Goal: Use online tool/utility: Utilize a website feature to perform a specific function

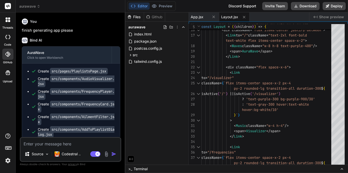
scroll to position [2847, 0]
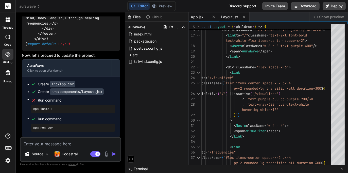
click at [199, 16] on span "App.jsx" at bounding box center [197, 16] width 13 height 5
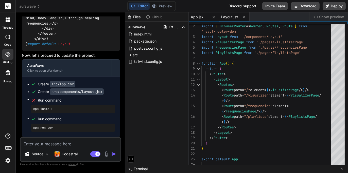
click at [229, 16] on span "Layout.jsx" at bounding box center [229, 16] width 17 height 5
type textarea "frequencies.</p> </div> </footer> </div> ) } export default Layout"
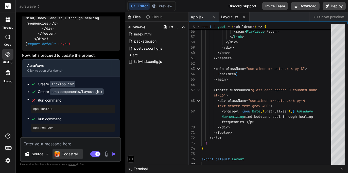
click at [74, 152] on p "Codestral .." at bounding box center [71, 154] width 19 height 5
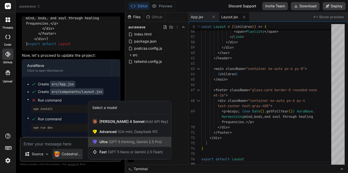
click at [131, 141] on span "(GPT-5 thinking, Gemini 2.5 Pro)" at bounding box center [134, 142] width 54 height 4
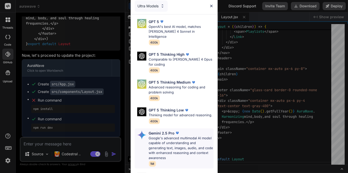
click at [168, 141] on p "Google's advanced multimodal AI model capable of understanding and generating t…" at bounding box center [181, 148] width 65 height 25
type textarea "x"
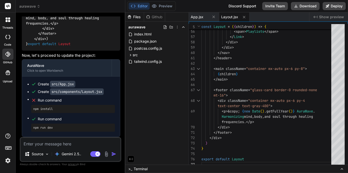
click at [50, 145] on textarea at bounding box center [71, 142] width 100 height 9
type textarea "r"
type textarea "x"
type textarea "ru"
type textarea "x"
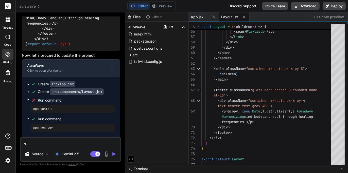
type textarea "run"
type textarea "x"
type textarea "run"
type textarea "x"
type textarea "run c"
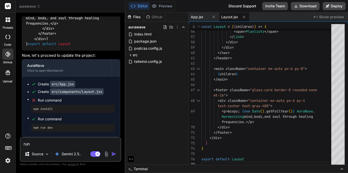
type textarea "x"
type textarea "run co"
type textarea "x"
type textarea "run com"
type textarea "x"
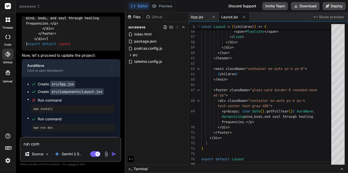
type textarea "run comm"
type textarea "x"
type textarea "run comma"
type textarea "x"
type textarea "run comman"
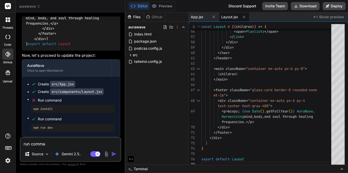
type textarea "x"
type textarea "run commanr"
type textarea "x"
type textarea "run comman"
type textarea "x"
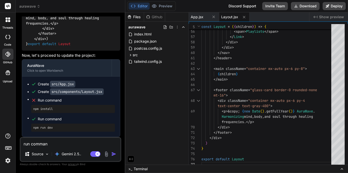
type textarea "run command"
type textarea "x"
type textarea "run command"
type textarea "x"
type textarea "run command d"
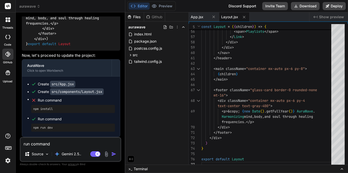
type textarea "x"
type textarea "run command di"
type textarea "x"
type textarea "run command did"
type textarea "x"
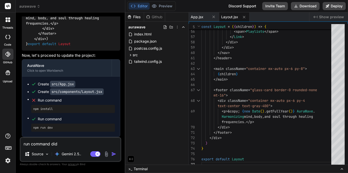
type textarea "run command didn"
type textarea "x"
type textarea "run command didn'"
type textarea "x"
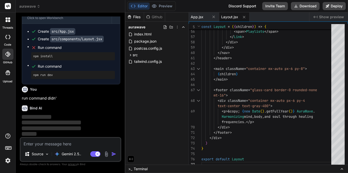
type textarea "t"
type textarea "x"
type textarea "d"
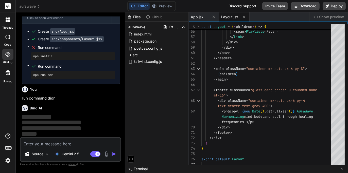
type textarea "x"
type textarea "di"
type textarea "x"
type textarea "did"
type textarea "x"
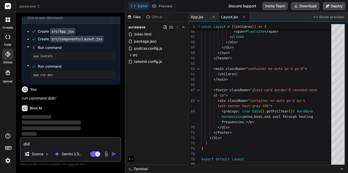
type textarea "didn"
type textarea "x"
type textarea "didn'"
type textarea "x"
type textarea "didn't"
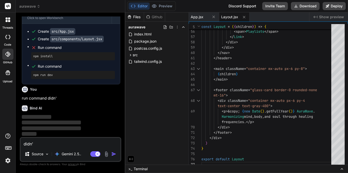
type textarea "x"
type textarea "didn't"
type textarea "x"
type textarea "didn't w"
type textarea "x"
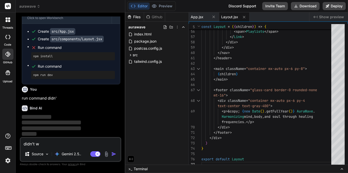
type textarea "didn't wo"
type textarea "x"
type textarea "didn't wor"
type textarea "x"
type textarea "didn't work"
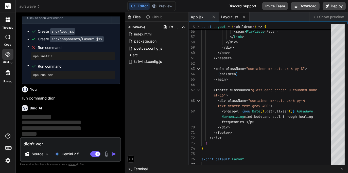
type textarea "x"
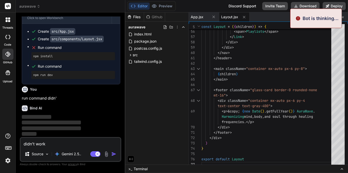
type textarea "didn't work\"
type textarea "x"
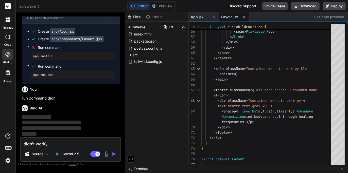
type textarea "didn't work\"
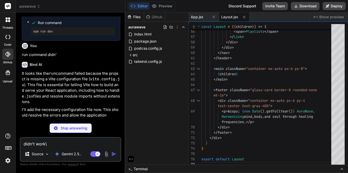
type textarea "x"
type textarea "import { defineConfig } from 'vite' import react from '@vitejs/plugin-react' //…"
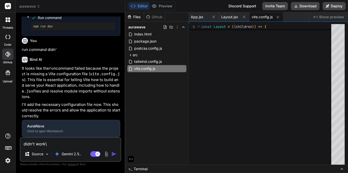
type textarea "x"
